Goal: Navigation & Orientation: Find specific page/section

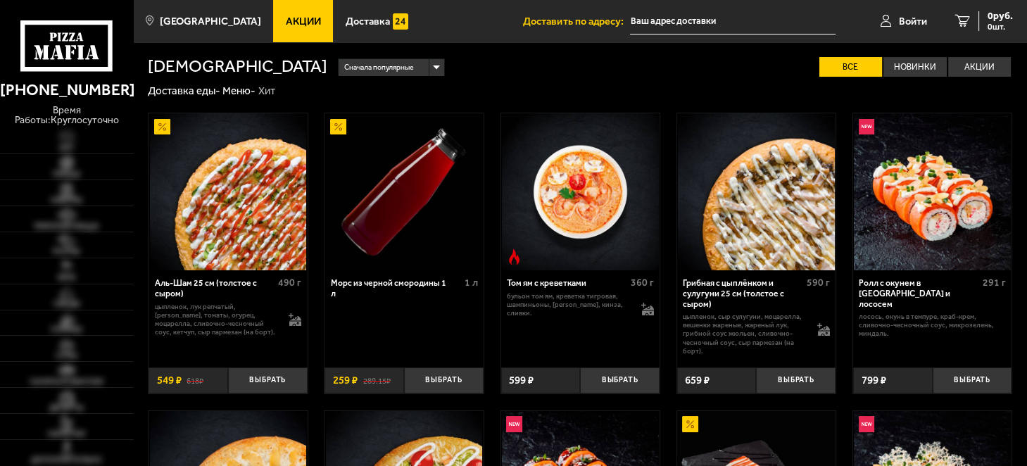
type input "[STREET_ADDRESS]"
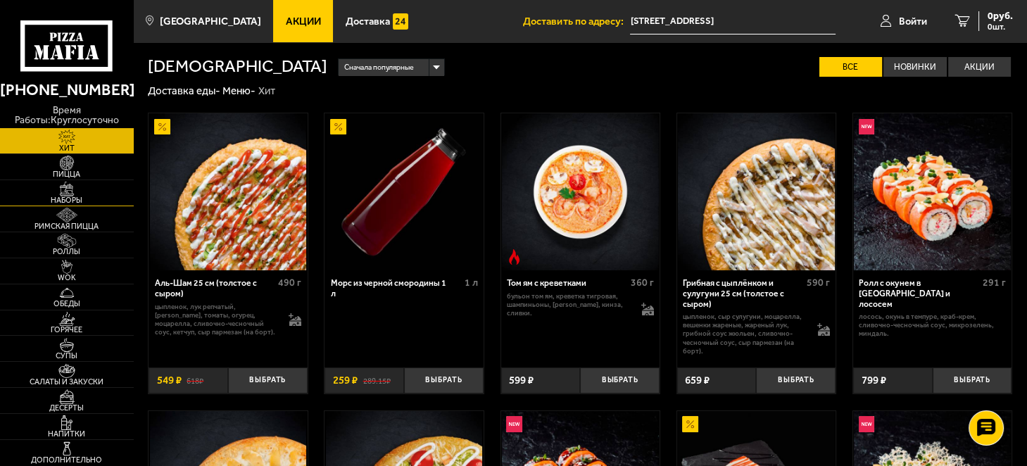
click at [76, 198] on span "Наборы" at bounding box center [67, 200] width 134 height 8
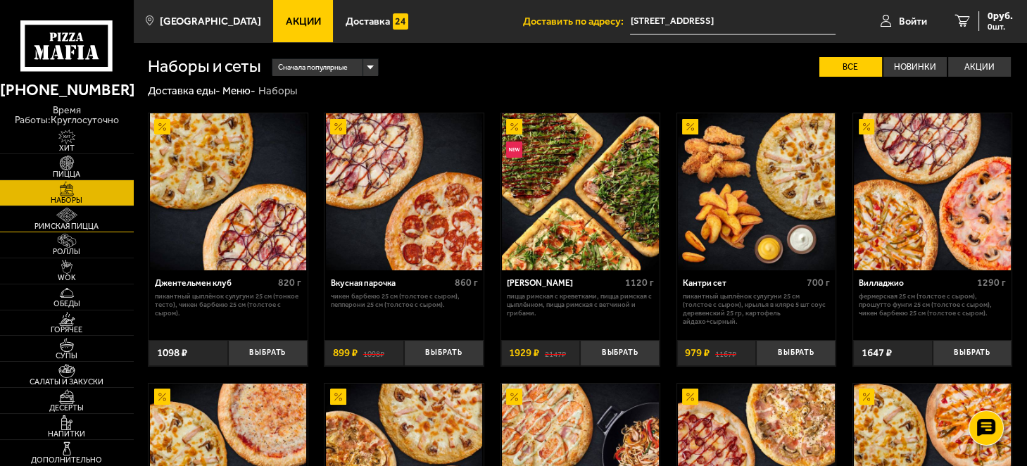
scroll to position [70, 0]
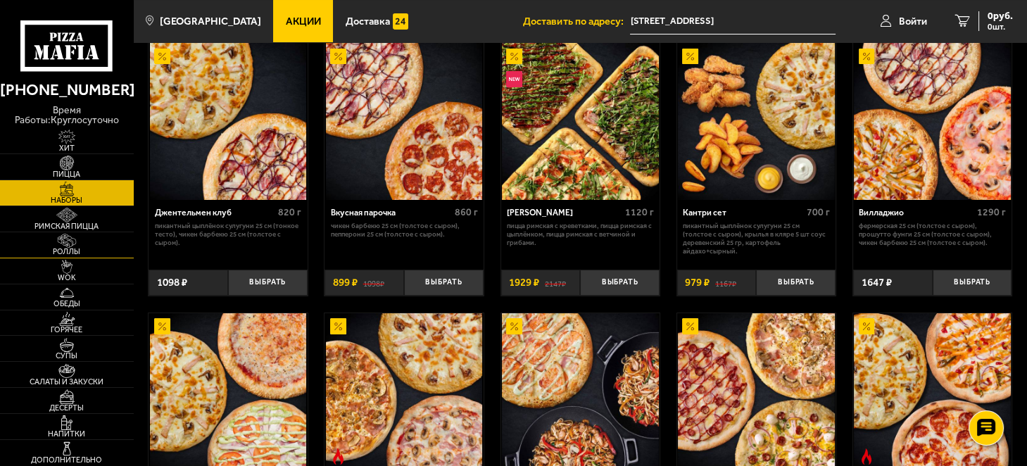
click at [69, 250] on span "Роллы" at bounding box center [67, 252] width 134 height 8
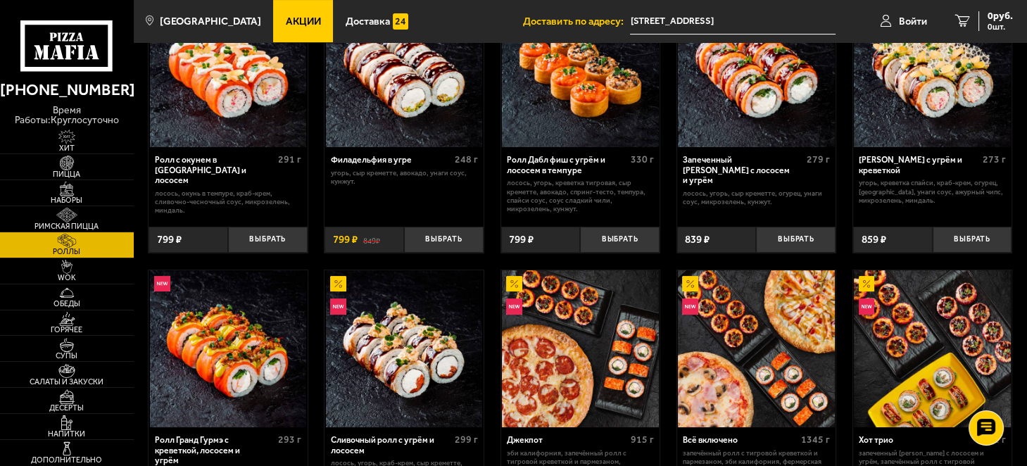
scroll to position [422, 0]
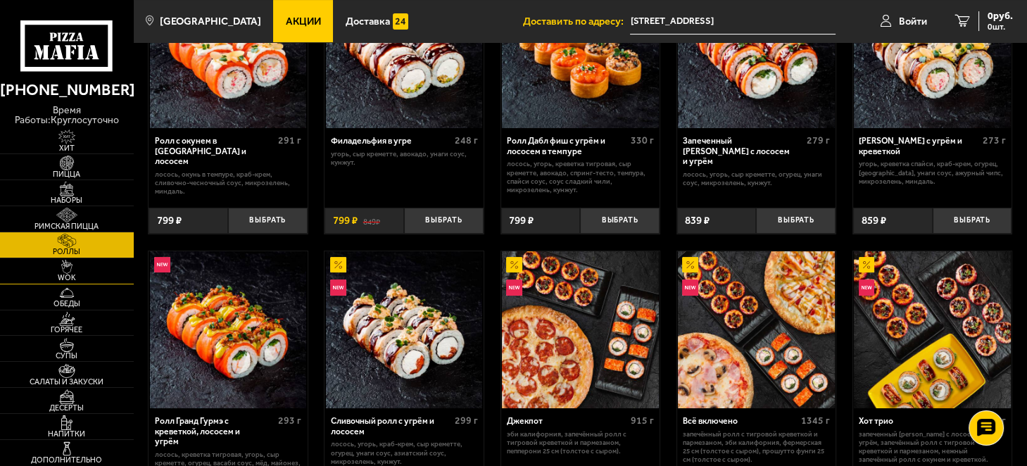
click at [70, 276] on span "WOK" at bounding box center [67, 278] width 134 height 8
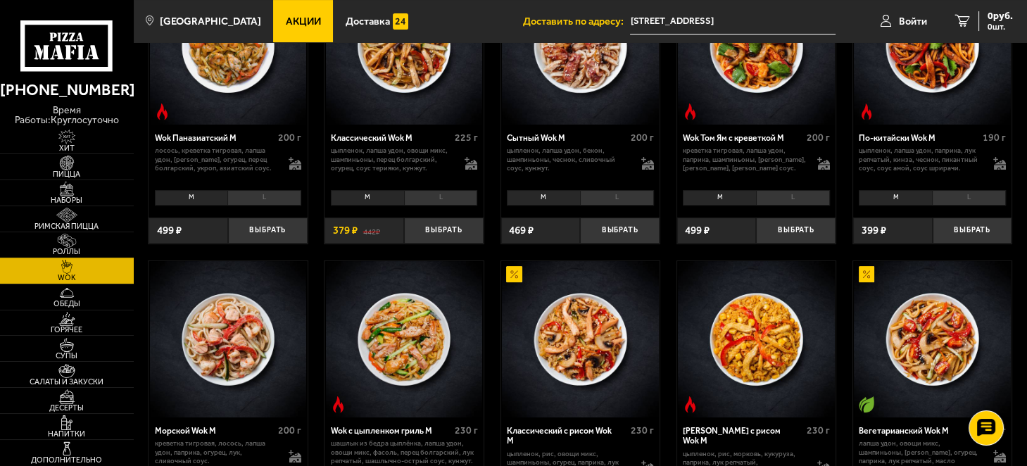
scroll to position [493, 0]
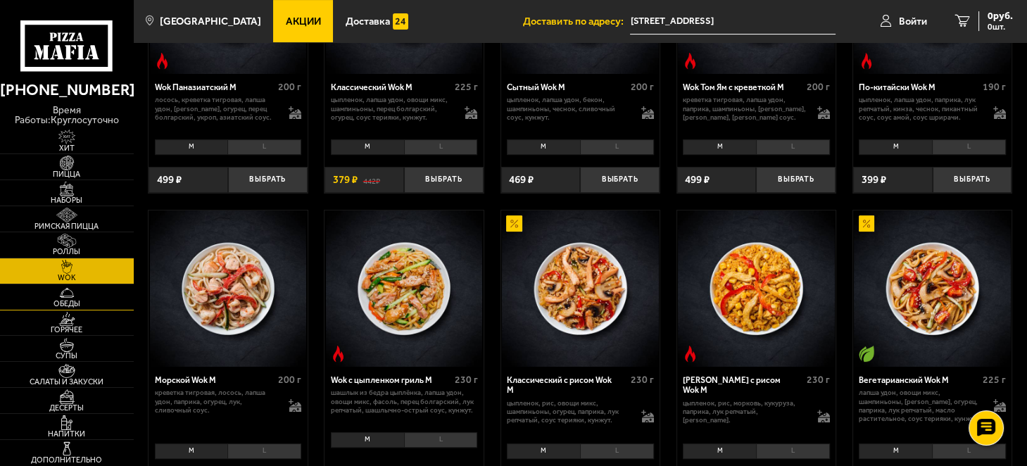
click at [63, 306] on span "Обеды" at bounding box center [67, 304] width 134 height 8
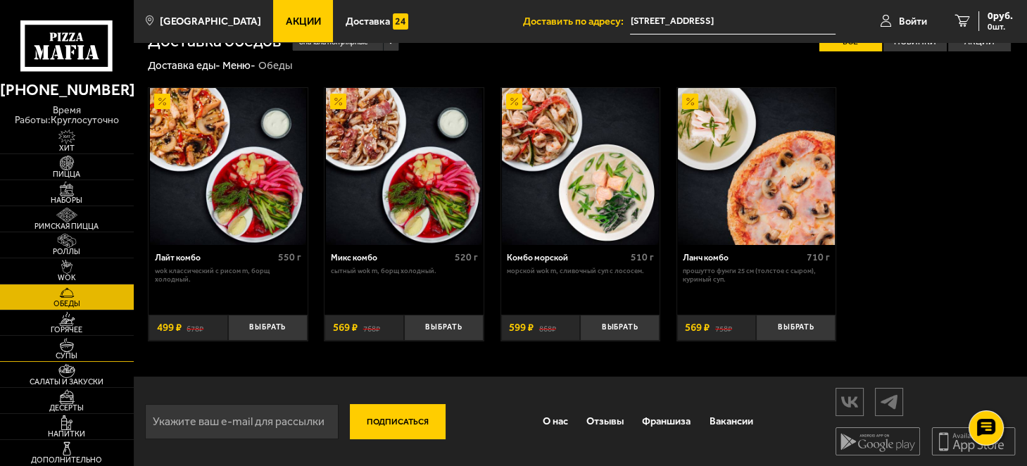
scroll to position [25, 0]
click at [77, 350] on img at bounding box center [66, 345] width 41 height 14
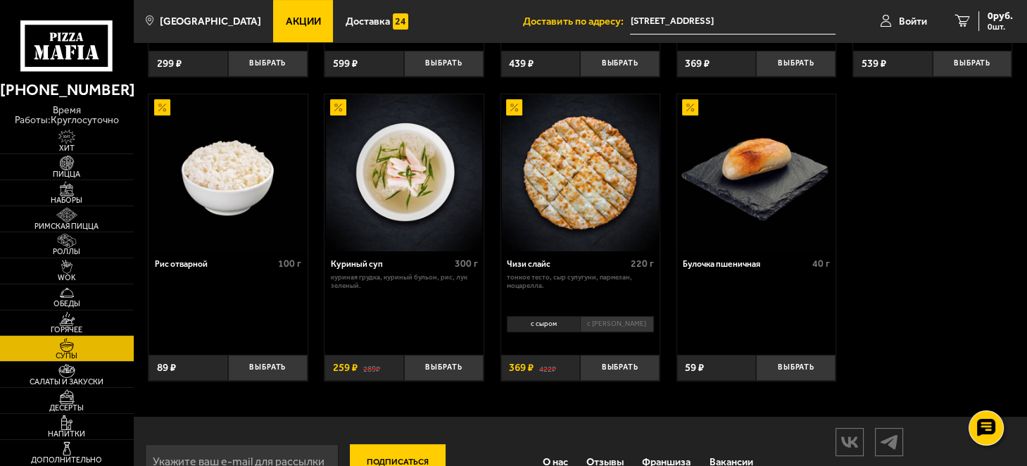
scroll to position [452, 0]
